Goal: Find specific page/section: Find specific page/section

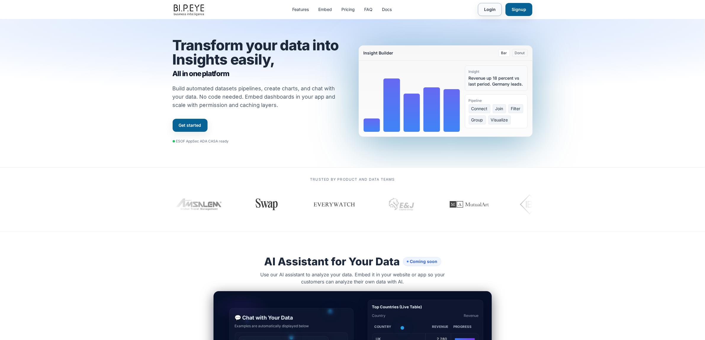
click at [486, 12] on link "Login" at bounding box center [490, 9] width 24 height 13
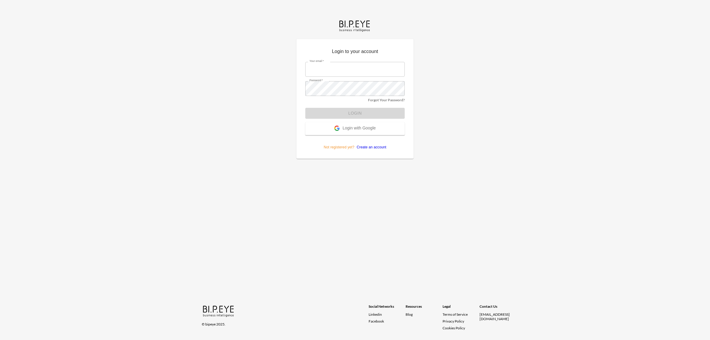
type input "[EMAIL_ADDRESS][DOMAIN_NAME]"
click at [329, 114] on button "Login" at bounding box center [354, 113] width 99 height 11
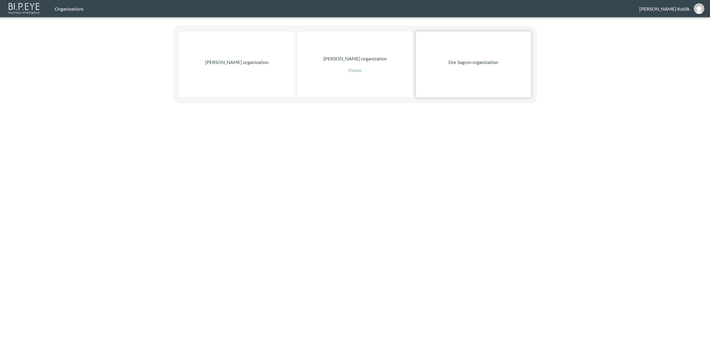
click at [473, 53] on div "Dor Sagron organization" at bounding box center [473, 64] width 115 height 66
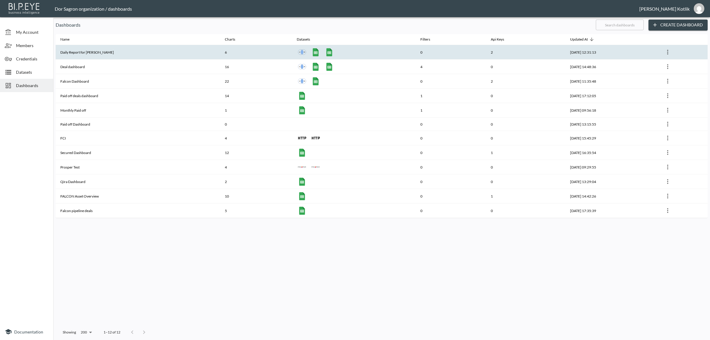
click at [136, 52] on th "Daily Report for [PERSON_NAME]" at bounding box center [138, 52] width 165 height 15
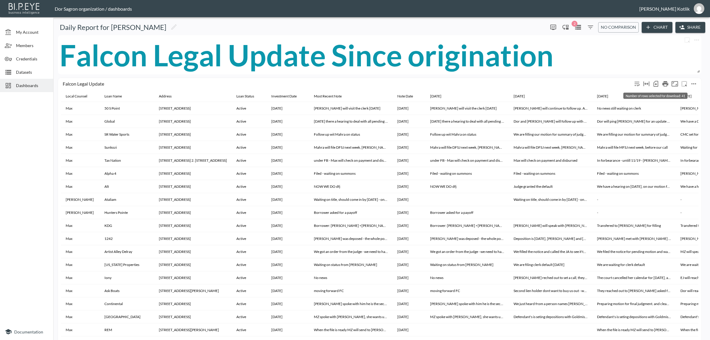
click at [658, 85] on icon "Number of rows selected for download: 41" at bounding box center [656, 84] width 5 height 6
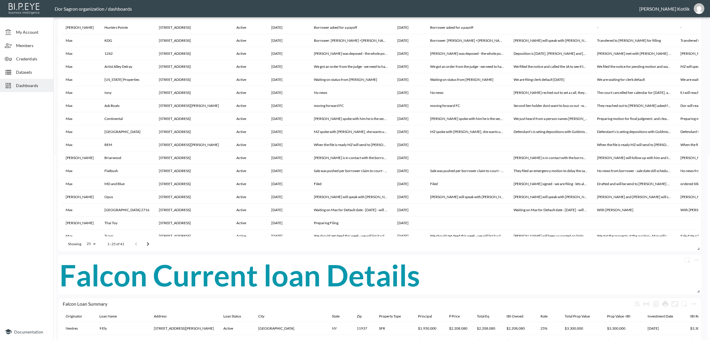
scroll to position [333, 0]
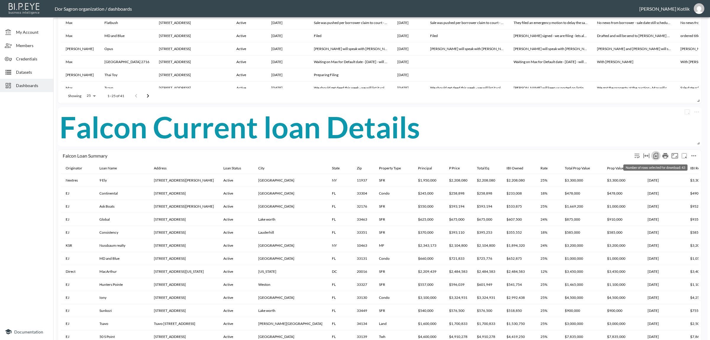
click at [654, 156] on icon "Number of rows selected for download: 43" at bounding box center [656, 156] width 5 height 6
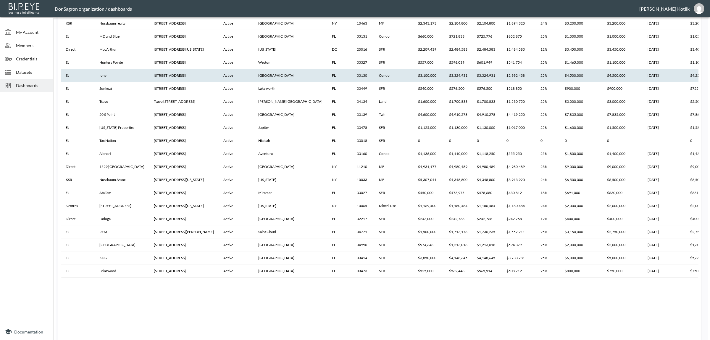
scroll to position [740, 0]
